Goal: Transaction & Acquisition: Purchase product/service

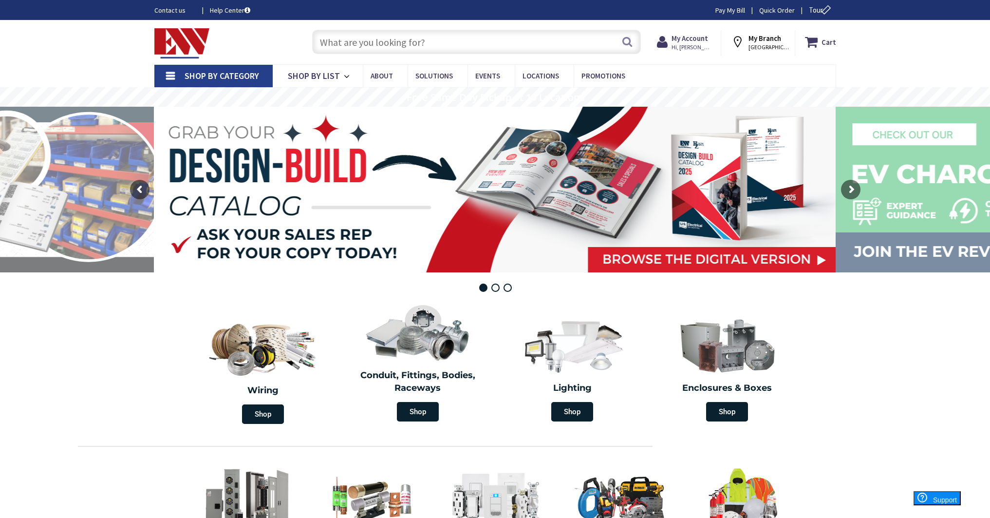
click at [418, 44] on input "text" at bounding box center [476, 42] width 329 height 24
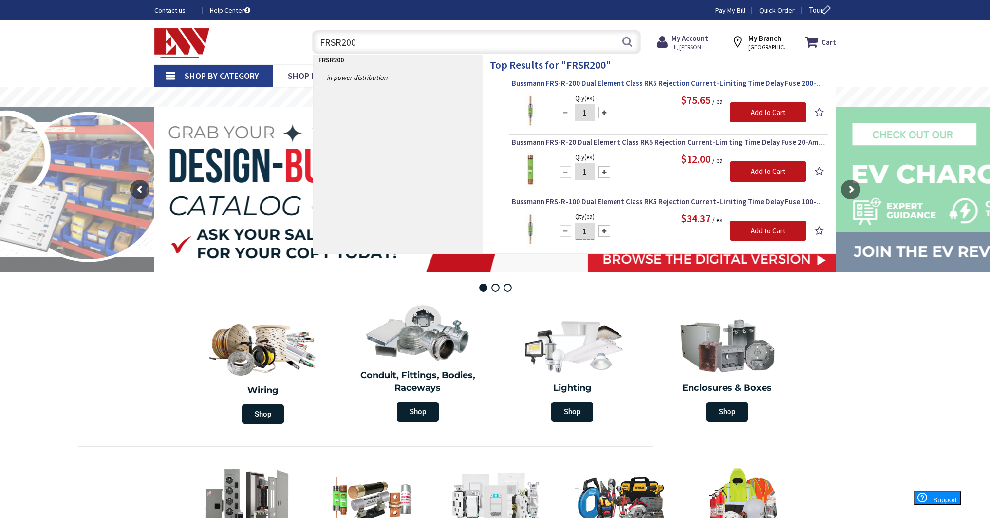
type input "FRSR200"
click at [556, 79] on span "Bussmann FRS-R-200 Dual Element Class RK5 Rejection Current-Limiting Time Delay…" at bounding box center [669, 83] width 314 height 10
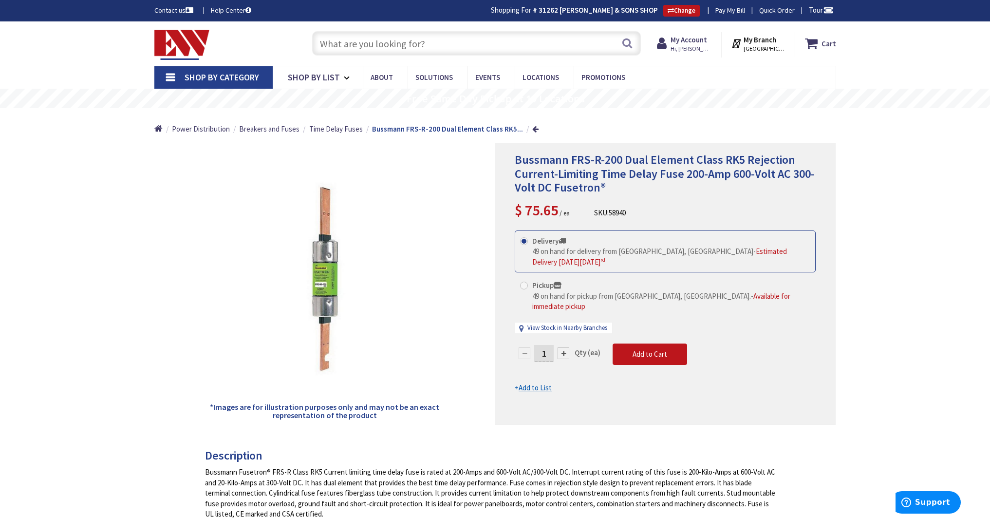
click at [347, 40] on input "text" at bounding box center [476, 43] width 329 height 24
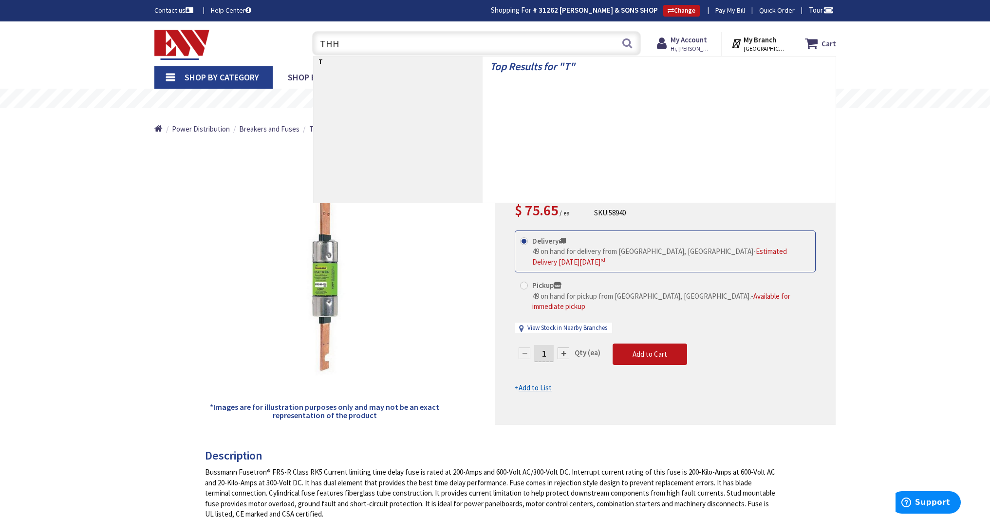
type input "THHN"
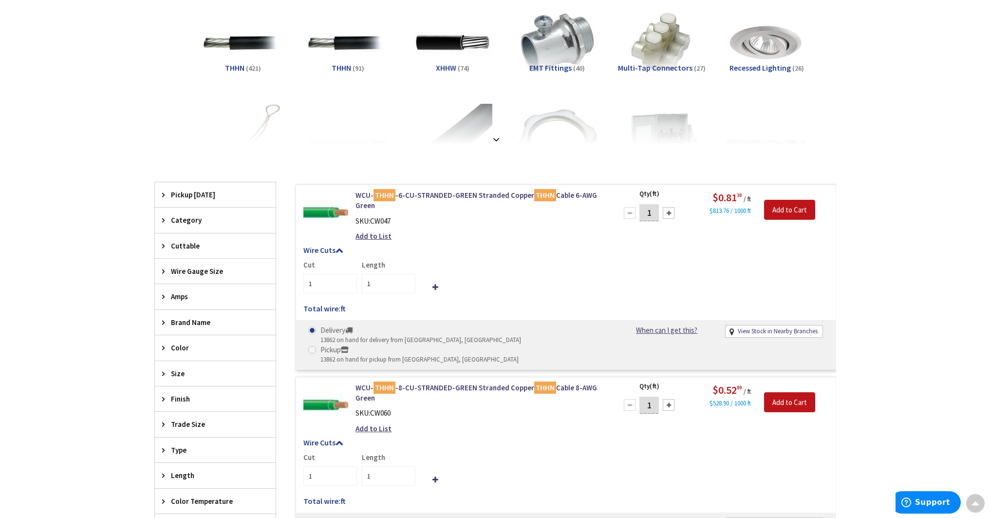
scroll to position [148, 0]
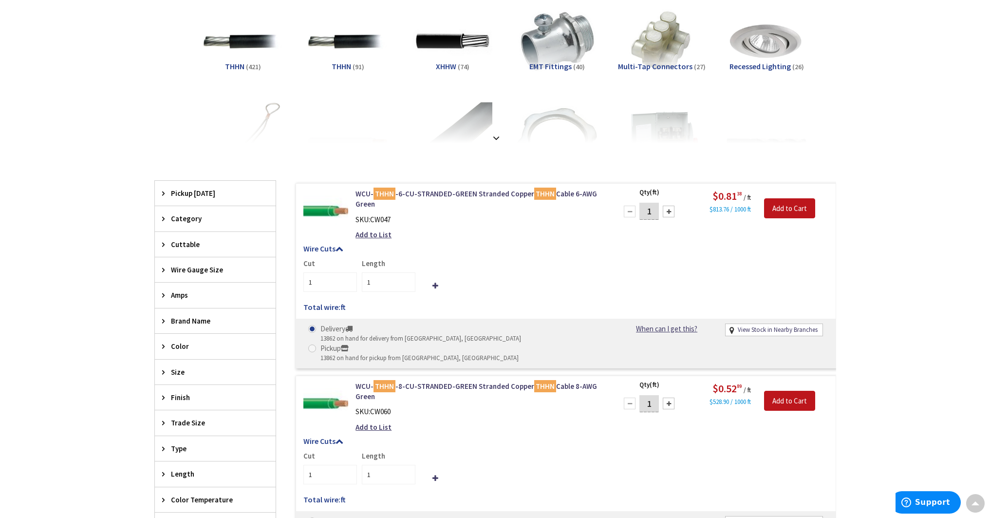
click at [240, 273] on span "Wire Gauge Size" at bounding box center [210, 270] width 79 height 10
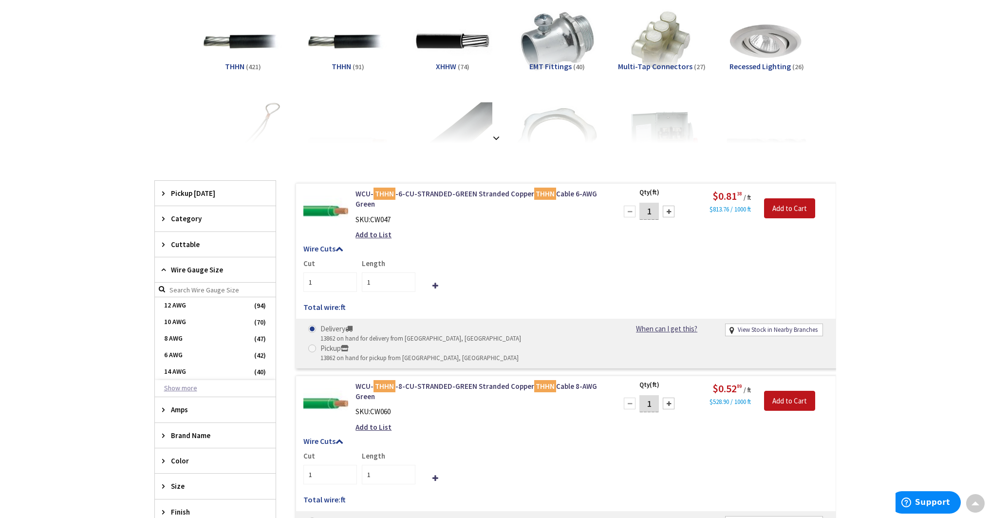
click at [189, 390] on button "Show more" at bounding box center [215, 388] width 121 height 17
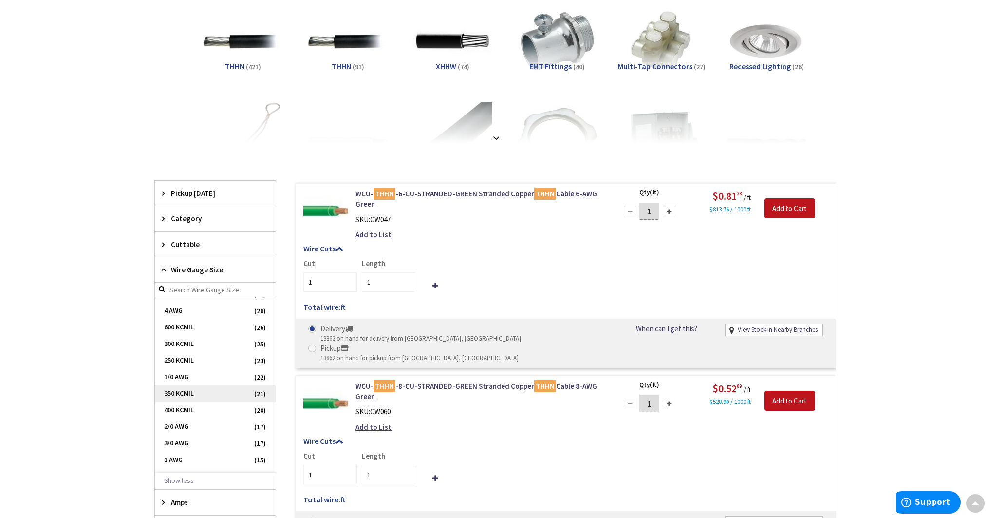
scroll to position [97, 0]
click at [198, 440] on span "3/0 AWG" at bounding box center [215, 440] width 121 height 17
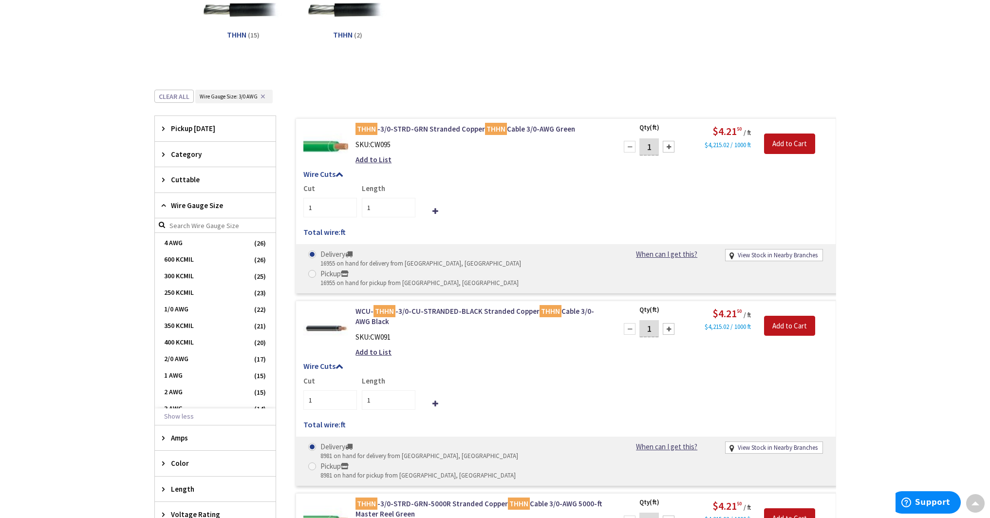
scroll to position [196, 0]
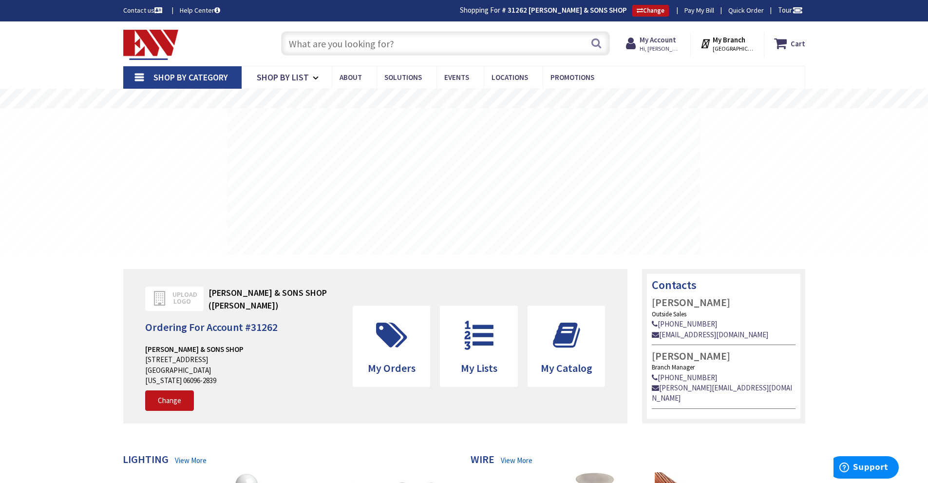
click at [313, 45] on input "text" at bounding box center [445, 43] width 329 height 24
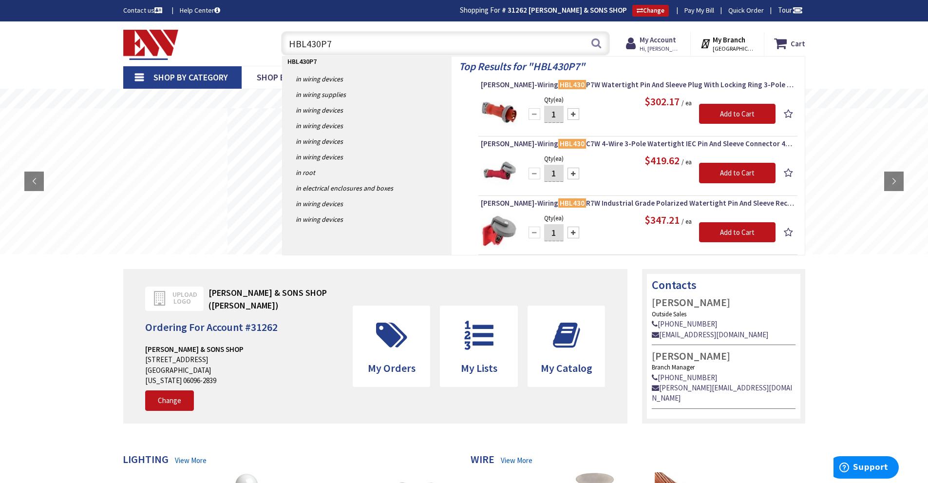
type input "HBL430P7W"
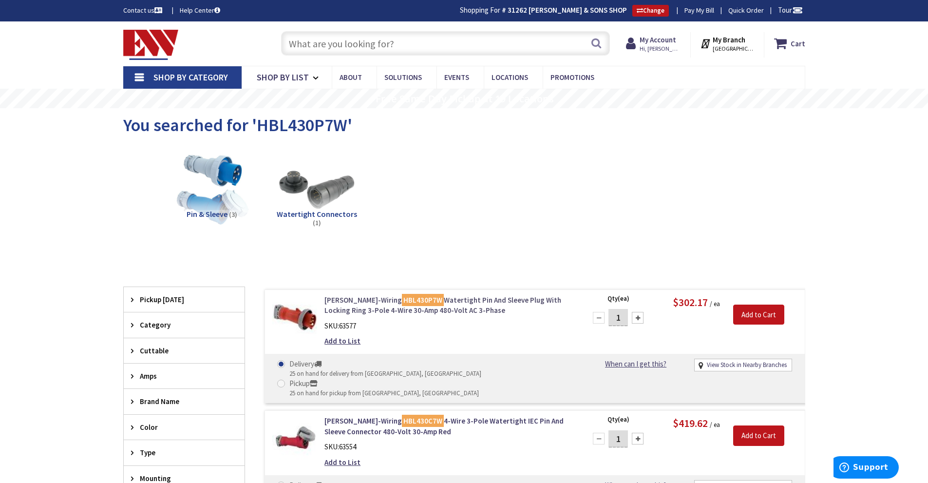
click at [420, 302] on link "[PERSON_NAME]-Wiring HBL430P7W Watertight Pin And Sleeve Plug With Locking Ring…" at bounding box center [448, 305] width 248 height 21
